Goal: Task Accomplishment & Management: Manage account settings

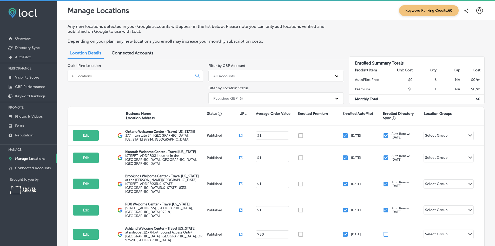
click at [477, 11] on icon at bounding box center [479, 10] width 6 height 6
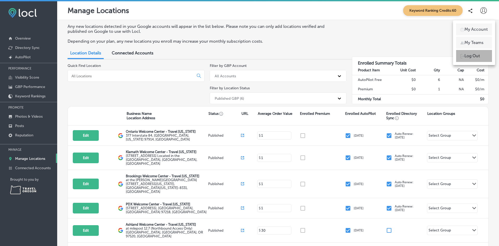
click at [467, 55] on p "Log Out" at bounding box center [472, 56] width 16 height 6
